Goal: Task Accomplishment & Management: Complete application form

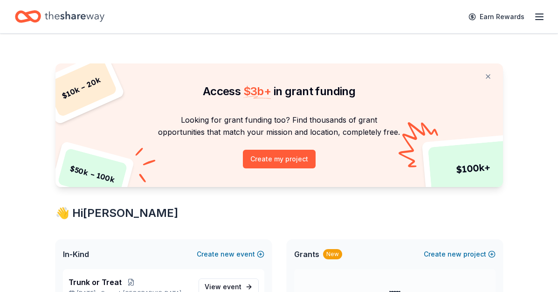
click at [538, 15] on icon "button" at bounding box center [538, 16] width 11 height 11
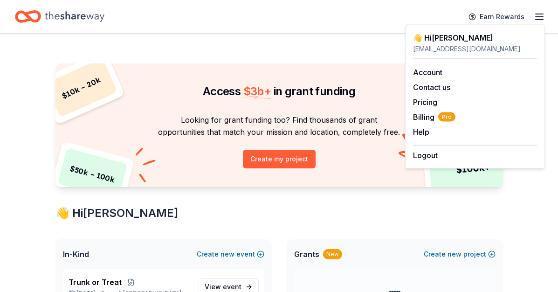
click at [359, 101] on div "Access $ 3b + in grant funding" at bounding box center [278, 82] width 447 height 39
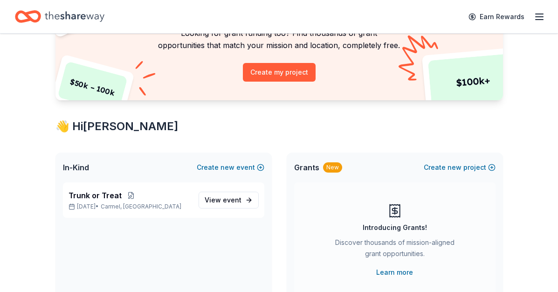
scroll to position [104, 0]
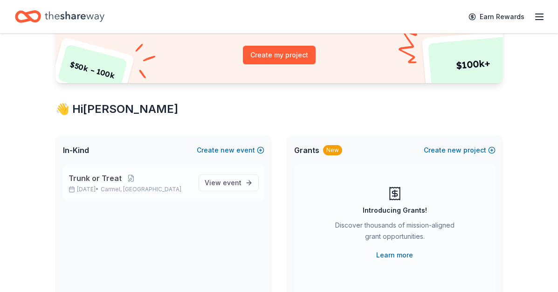
click at [92, 177] on span "Trunk or Treat" at bounding box center [94, 177] width 53 height 11
click at [127, 178] on button at bounding box center [131, 177] width 19 height 7
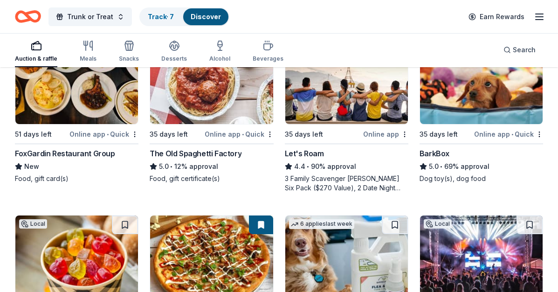
scroll to position [489, 0]
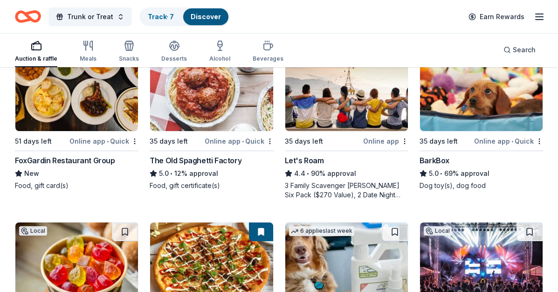
click at [434, 161] on div "BarkBox" at bounding box center [434, 160] width 30 height 11
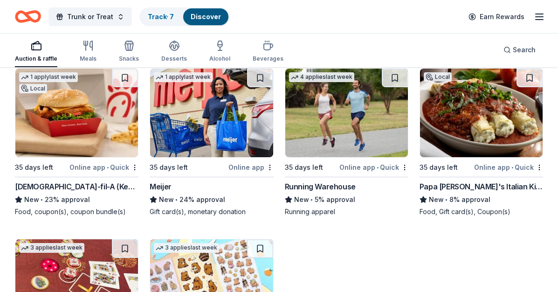
scroll to position [3830, 0]
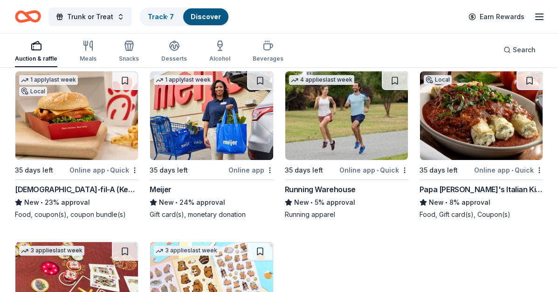
click at [180, 136] on img at bounding box center [211, 115] width 123 height 88
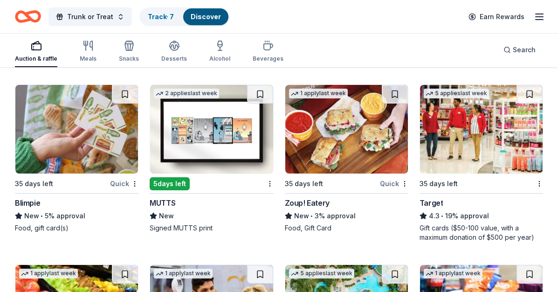
scroll to position [5745, 0]
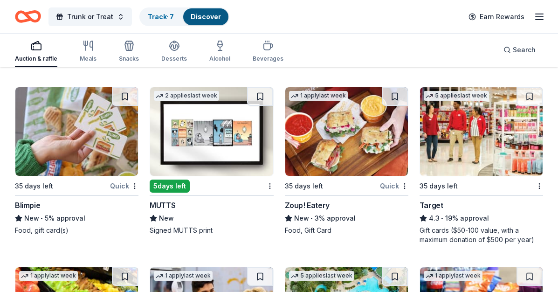
click at [436, 203] on div "Target" at bounding box center [431, 204] width 24 height 11
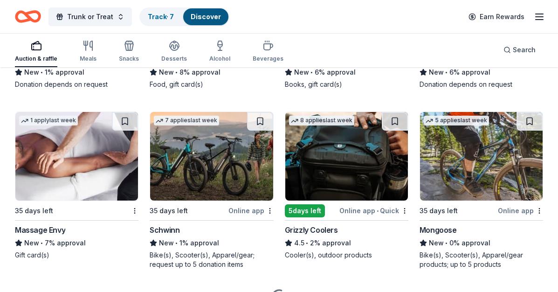
scroll to position [6933, 0]
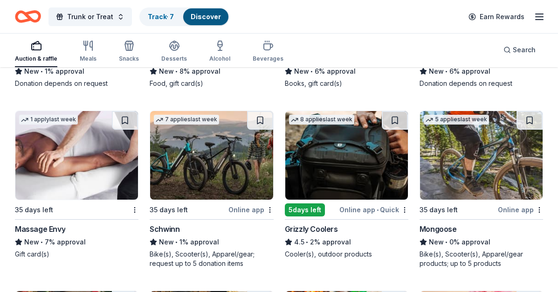
click at [46, 230] on div "Massage Envy" at bounding box center [40, 228] width 50 height 11
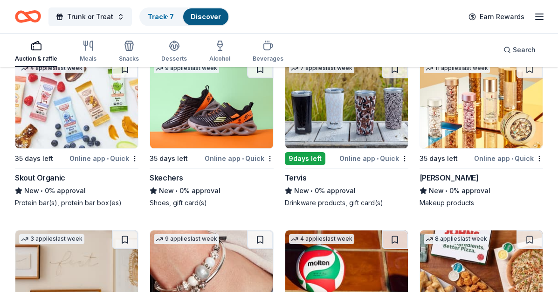
scroll to position [9284, 0]
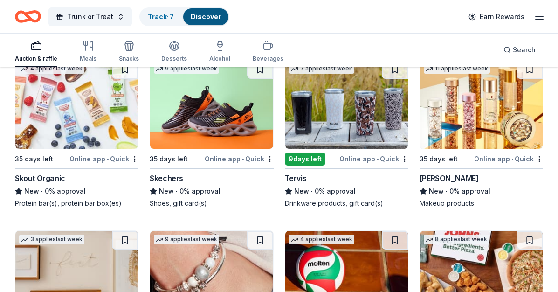
click at [171, 184] on div "Skechers" at bounding box center [167, 177] width 34 height 11
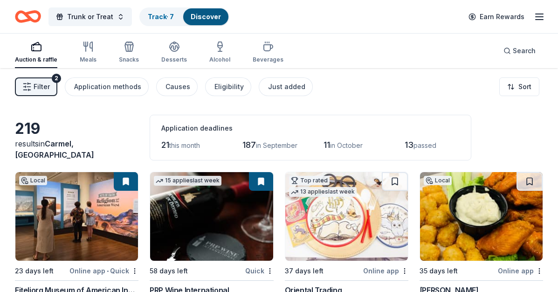
scroll to position [0, 0]
click at [173, 14] on div "Track · 7" at bounding box center [160, 16] width 41 height 17
click at [198, 14] on link "Discover" at bounding box center [206, 17] width 30 height 8
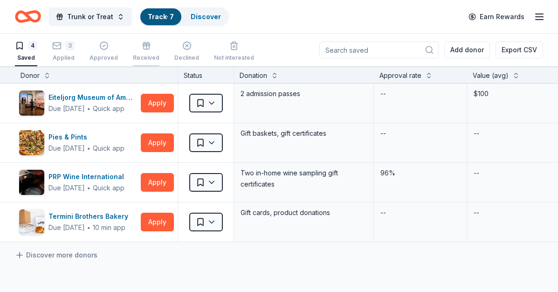
click at [143, 48] on icon "button" at bounding box center [146, 48] width 6 height 4
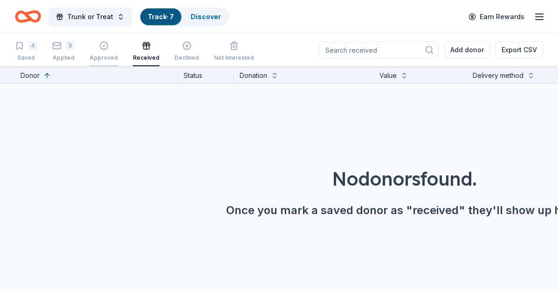
click at [103, 50] on icon "button" at bounding box center [104, 46] width 8 height 8
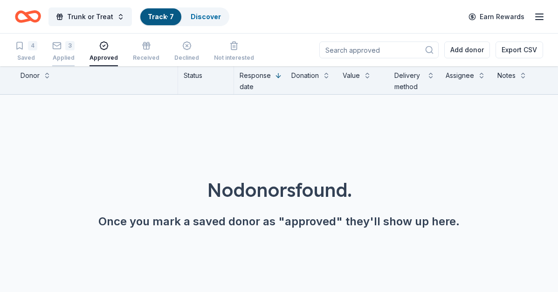
click at [68, 49] on div "3" at bounding box center [69, 45] width 9 height 9
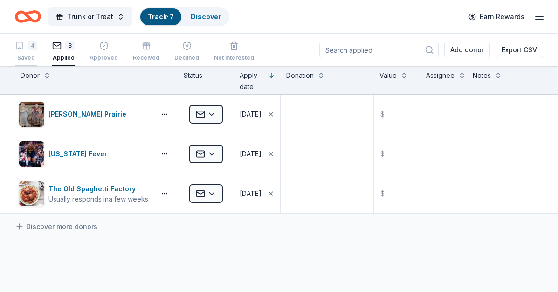
click at [28, 45] on div "4" at bounding box center [32, 45] width 9 height 9
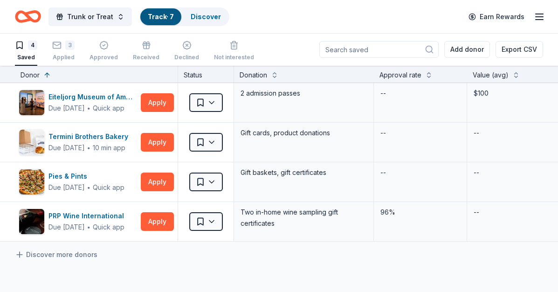
scroll to position [0, 0]
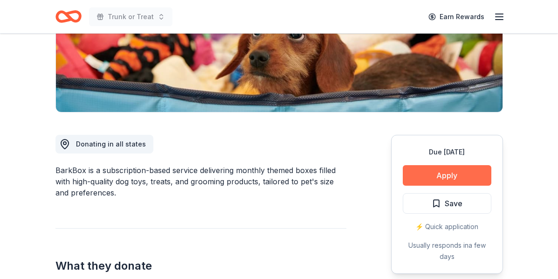
scroll to position [171, 0]
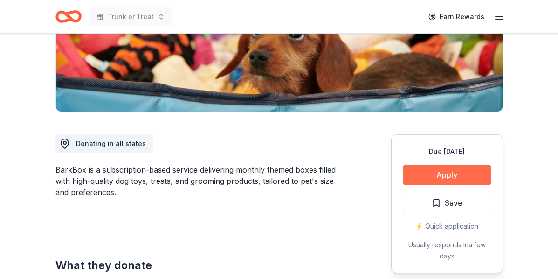
click at [439, 173] on button "Apply" at bounding box center [446, 174] width 88 height 20
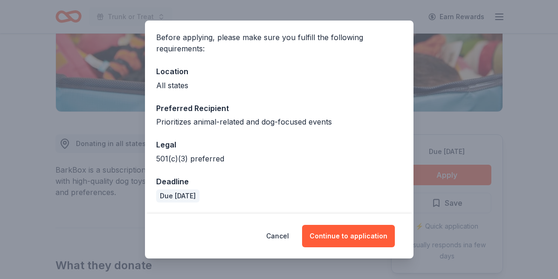
scroll to position [67, 0]
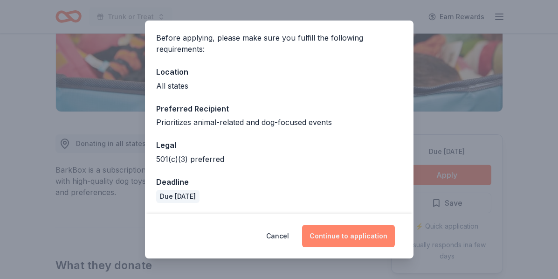
click at [350, 236] on button "Continue to application" at bounding box center [348, 236] width 93 height 22
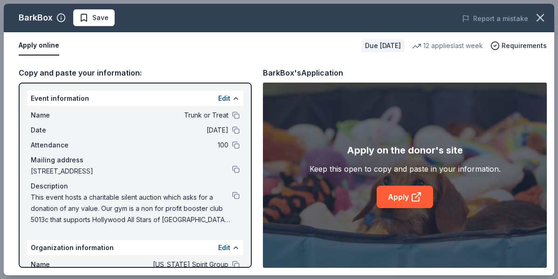
scroll to position [0, 0]
click at [394, 200] on link "Apply" at bounding box center [404, 196] width 56 height 22
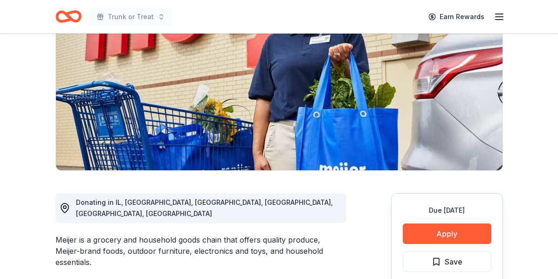
scroll to position [114, 0]
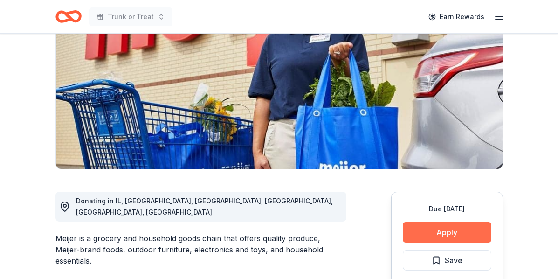
click at [423, 234] on button "Apply" at bounding box center [446, 232] width 88 height 20
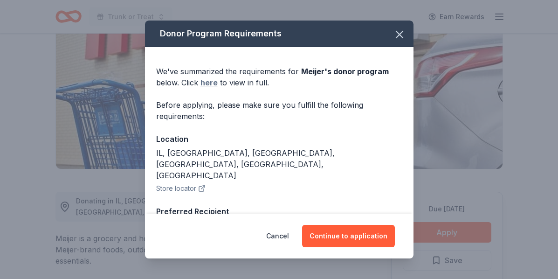
click at [212, 83] on link "here" at bounding box center [208, 82] width 17 height 11
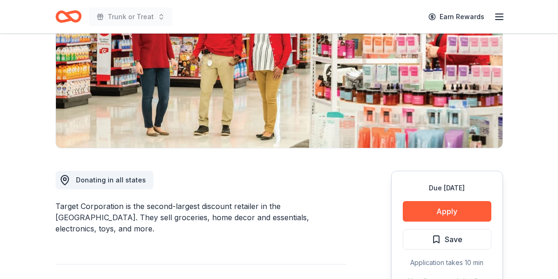
scroll to position [138, 0]
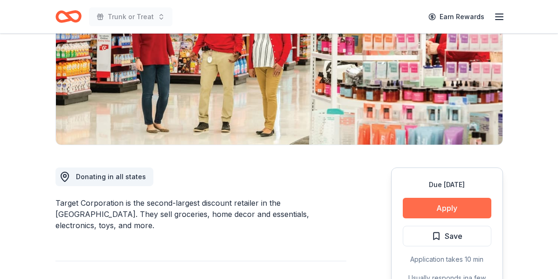
click at [434, 204] on button "Apply" at bounding box center [446, 207] width 88 height 20
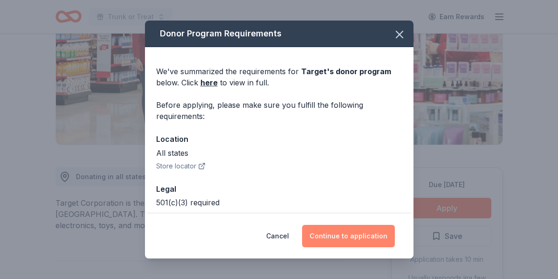
click at [363, 234] on button "Continue to application" at bounding box center [348, 236] width 93 height 22
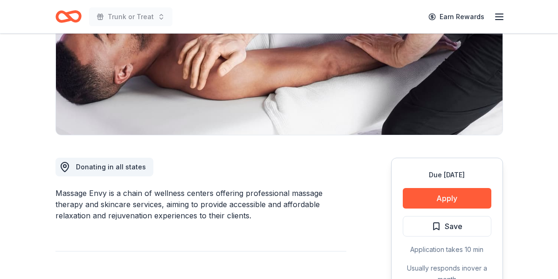
scroll to position [153, 0]
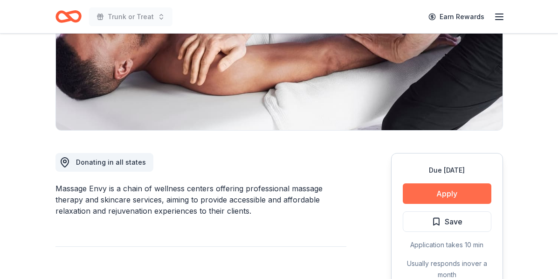
click at [424, 197] on button "Apply" at bounding box center [446, 193] width 88 height 20
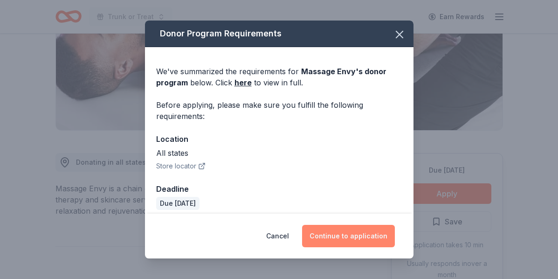
click at [328, 237] on button "Continue to application" at bounding box center [348, 236] width 93 height 22
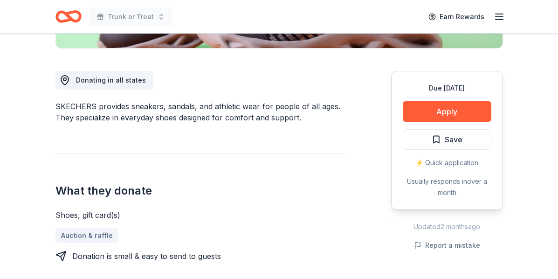
scroll to position [238, 0]
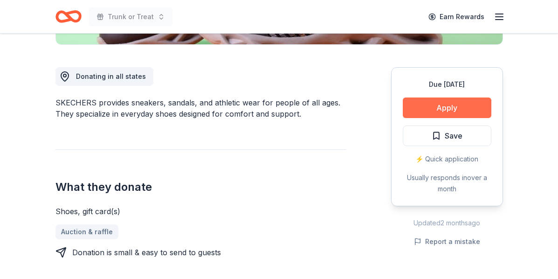
click at [434, 109] on button "Apply" at bounding box center [446, 107] width 88 height 20
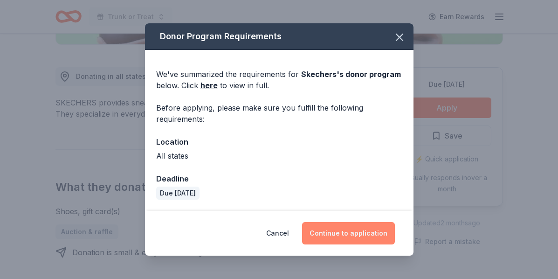
click at [338, 236] on button "Continue to application" at bounding box center [348, 233] width 93 height 22
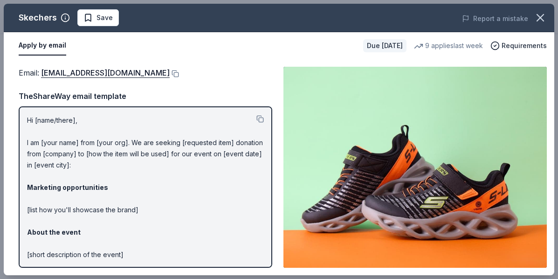
scroll to position [0, 0]
click at [113, 73] on link "[EMAIL_ADDRESS][DOMAIN_NAME]" at bounding box center [105, 73] width 129 height 12
click at [542, 17] on icon "button" at bounding box center [539, 17] width 13 height 13
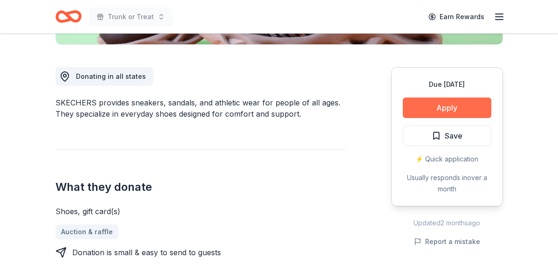
click at [446, 102] on button "Apply" at bounding box center [446, 107] width 88 height 20
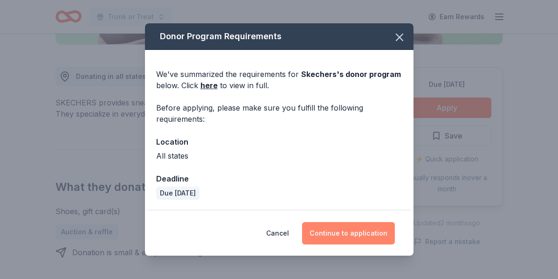
click at [333, 231] on button "Continue to application" at bounding box center [348, 233] width 93 height 22
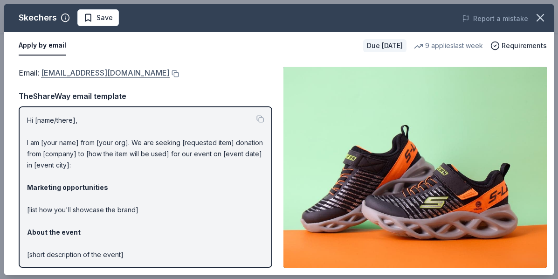
click at [136, 73] on link "[EMAIL_ADDRESS][DOMAIN_NAME]" at bounding box center [105, 73] width 129 height 12
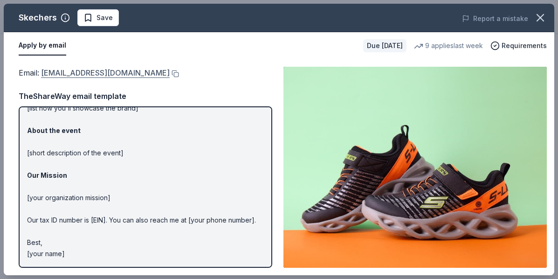
scroll to position [101, 0]
